Goal: Task Accomplishment & Management: Manage account settings

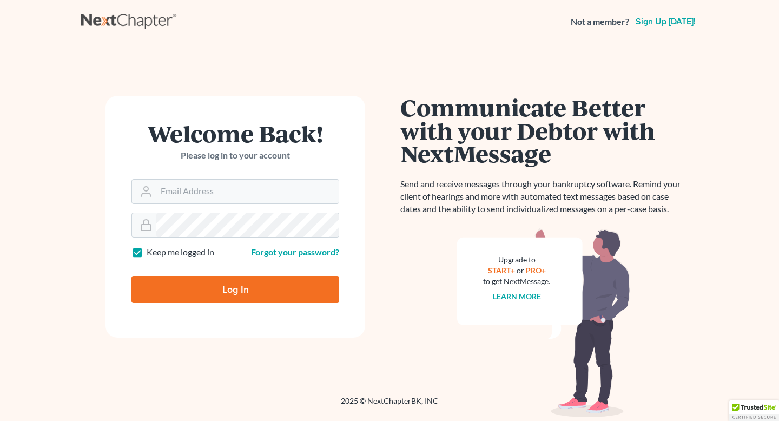
click at [239, 203] on input "Email Address" at bounding box center [247, 192] width 182 height 24
click at [252, 195] on input "Email Address" at bounding box center [247, 192] width 182 height 24
type input "giovanna.gallo@ggallolegal.com"
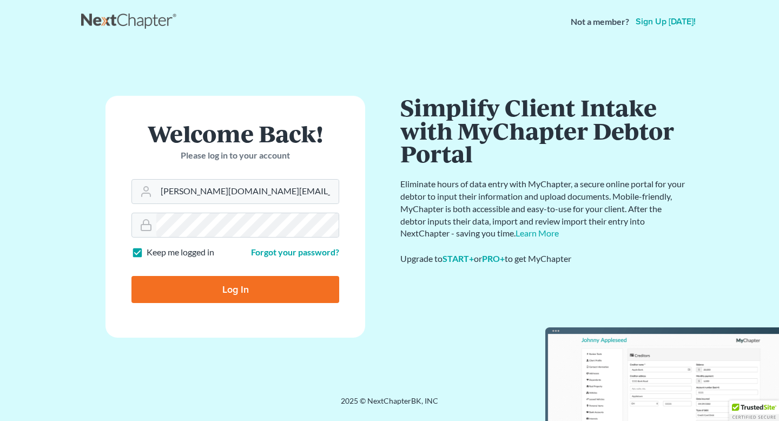
click at [238, 280] on input "Log In" at bounding box center [235, 289] width 208 height 27
type input "Thinking..."
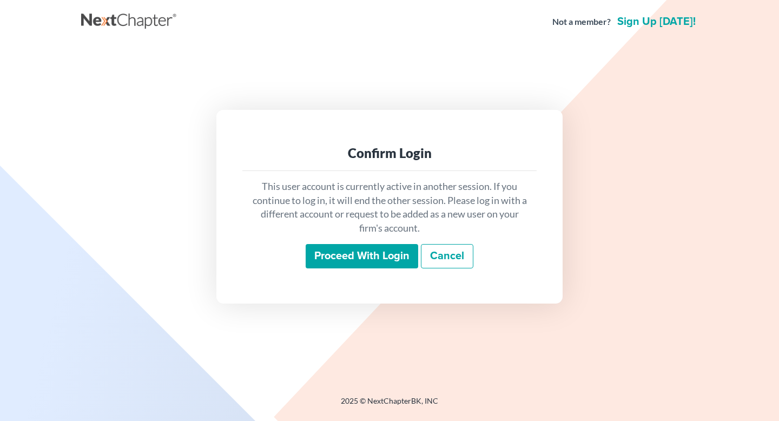
click at [374, 259] on input "Proceed with login" at bounding box center [362, 256] width 113 height 25
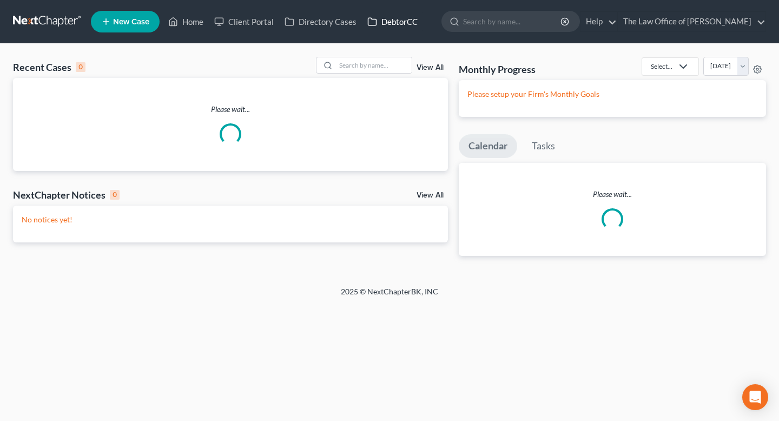
click at [395, 16] on link "DebtorCC" at bounding box center [392, 21] width 61 height 19
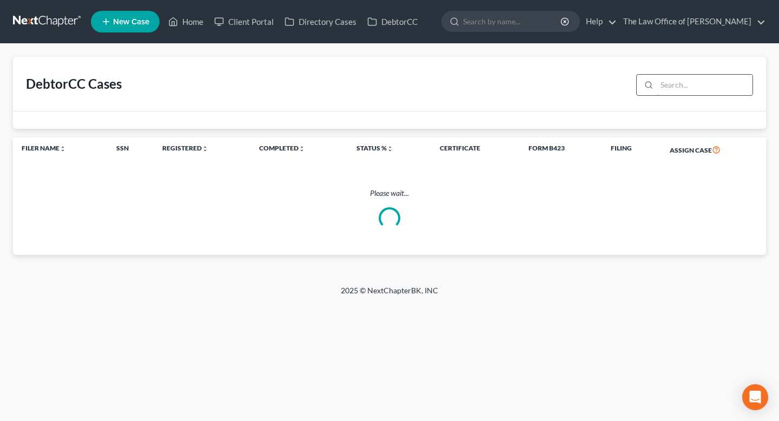
click at [675, 92] on input "search" at bounding box center [705, 85] width 96 height 21
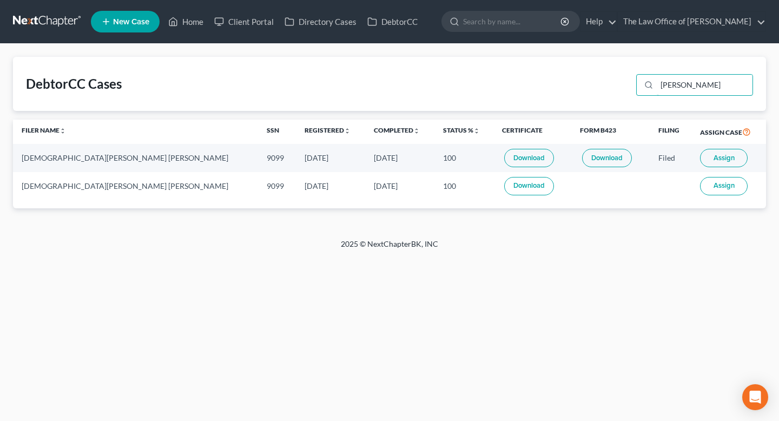
type input "[PERSON_NAME]"
